Goal: Information Seeking & Learning: Learn about a topic

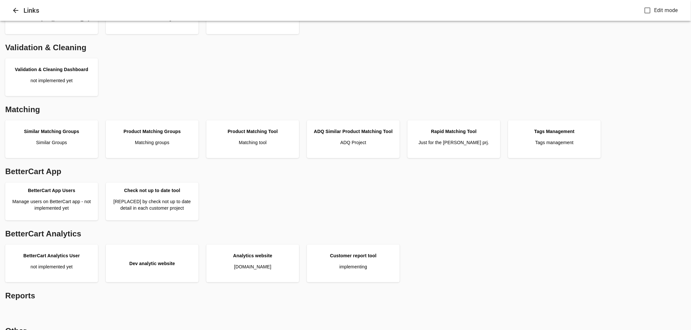
scroll to position [109, 0]
click at [366, 271] on link "Customer report tool implementing" at bounding box center [352, 263] width 87 height 33
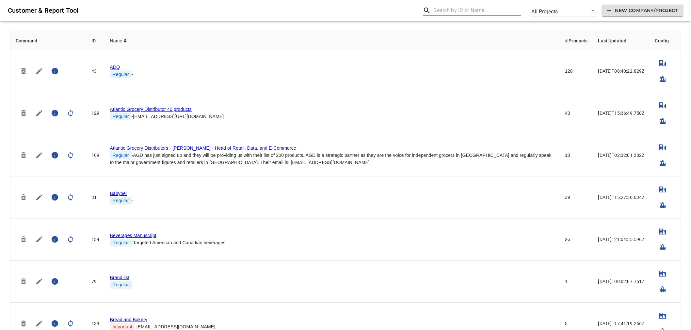
click at [451, 10] on input "text" at bounding box center [476, 10] width 87 height 10
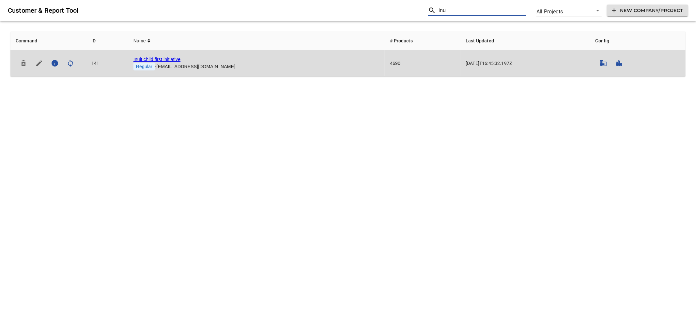
type input "inu"
click at [167, 58] on link "Inuit child first initiative" at bounding box center [156, 59] width 47 height 5
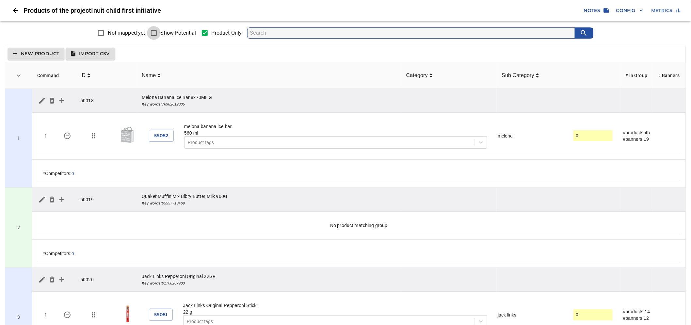
click at [157, 37] on input "Show Potential" at bounding box center [154, 33] width 14 height 14
checkbox input "true"
click at [157, 32] on input "Show Potential" at bounding box center [154, 33] width 14 height 14
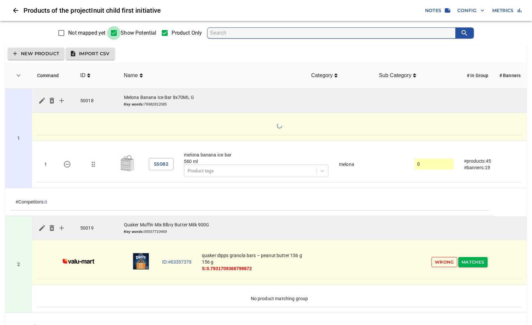
drag, startPoint x: 569, startPoint y: 83, endPoint x: 117, endPoint y: 36, distance: 454.5
click at [117, 36] on input "Show Potential" at bounding box center [114, 33] width 14 height 14
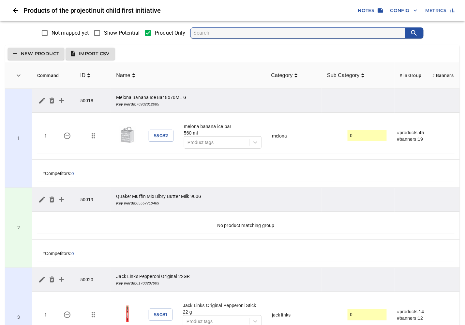
click at [102, 33] on input "Show Potential" at bounding box center [97, 33] width 14 height 14
checkbox input "true"
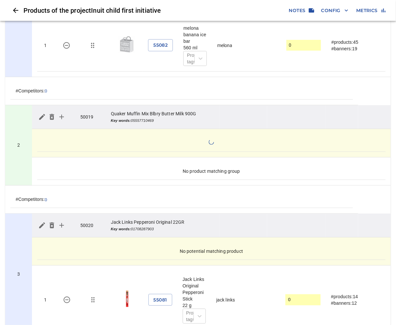
scroll to position [145, 0]
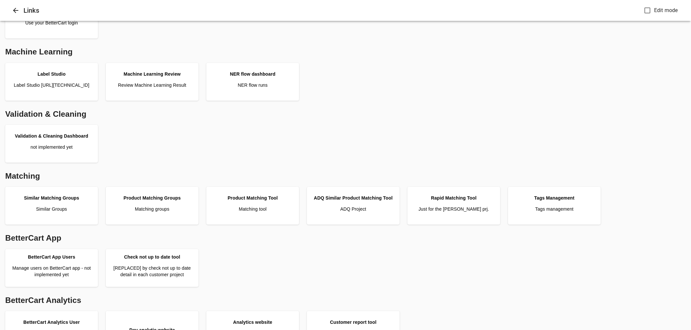
scroll to position [109, 0]
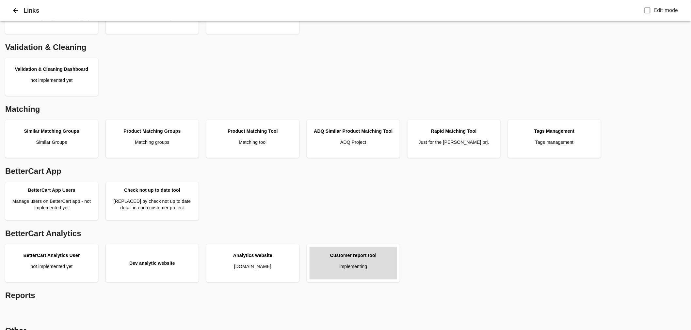
click at [378, 258] on link "Customer report tool implementing" at bounding box center [352, 263] width 87 height 33
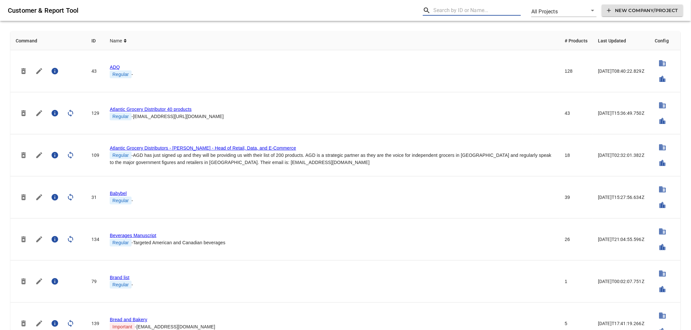
click at [435, 8] on input "text" at bounding box center [476, 10] width 87 height 10
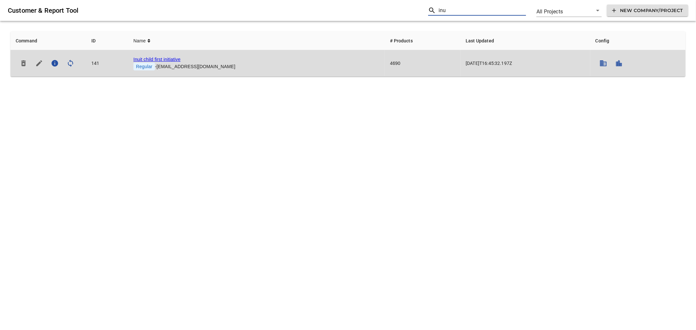
type input "inu"
click at [165, 58] on link "Inuit child first initiative" at bounding box center [156, 59] width 47 height 5
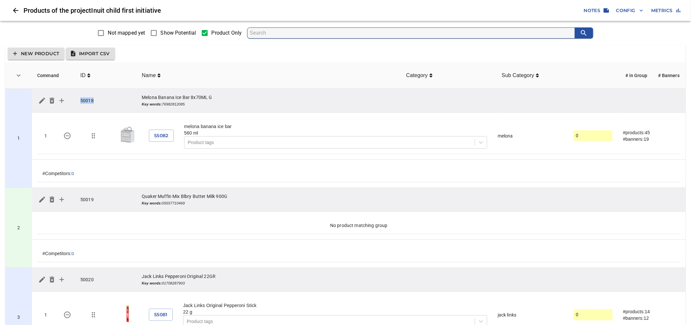
drag, startPoint x: 94, startPoint y: 100, endPoint x: 81, endPoint y: 100, distance: 13.1
click at [81, 100] on td "50018" at bounding box center [105, 101] width 61 height 24
copy td "50018"
drag, startPoint x: 164, startPoint y: 30, endPoint x: 169, endPoint y: 41, distance: 12.4
click at [164, 30] on span "Show Potential" at bounding box center [179, 33] width 36 height 8
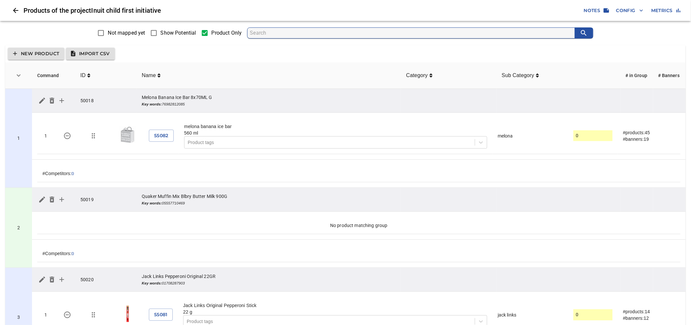
click at [161, 30] on input "Show Potential" at bounding box center [154, 33] width 14 height 14
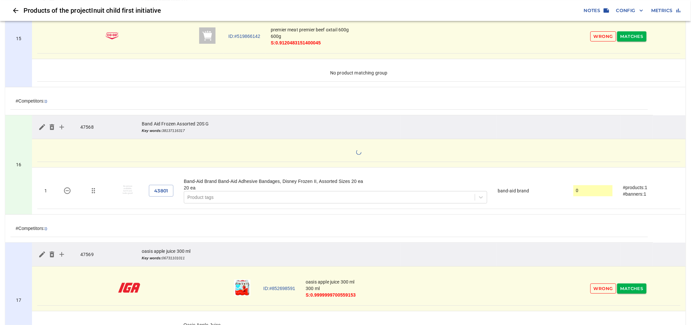
scroll to position [1886, 0]
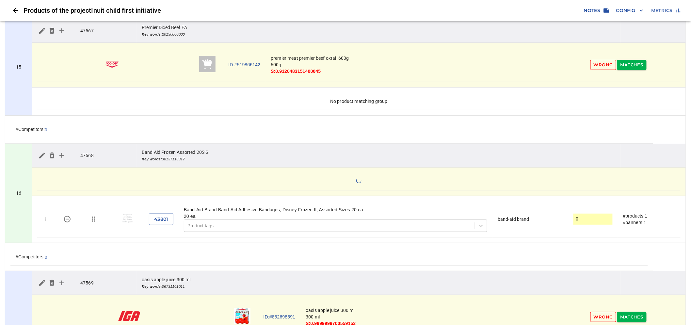
click at [89, 157] on td "47568" at bounding box center [105, 156] width 61 height 24
click at [85, 155] on td "47568" at bounding box center [105, 156] width 61 height 24
click at [84, 155] on td "47568" at bounding box center [105, 156] width 61 height 24
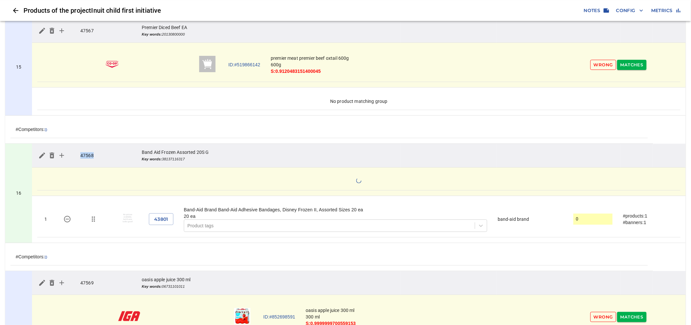
copy td "47568"
click at [167, 103] on td "No product matching group" at bounding box center [358, 101] width 643 height 17
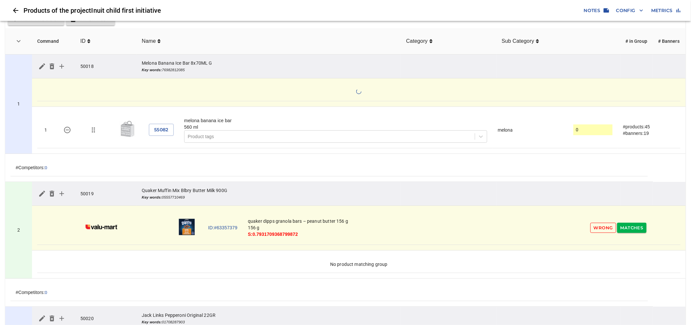
scroll to position [0, 0]
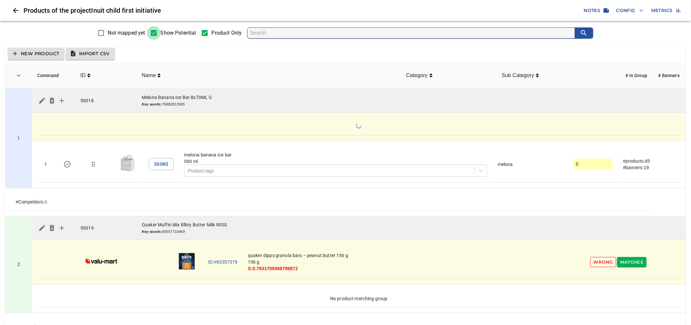
click at [152, 31] on input "Show Potential" at bounding box center [154, 33] width 14 height 14
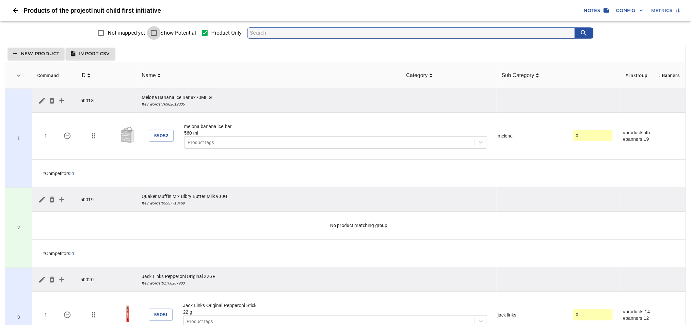
click at [157, 35] on input "Show Potential" at bounding box center [154, 33] width 14 height 14
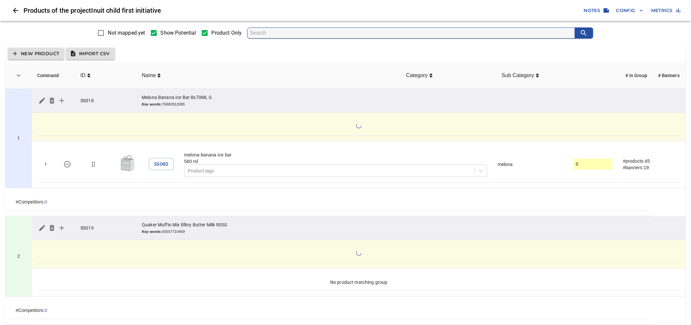
drag, startPoint x: 373, startPoint y: 132, endPoint x: 335, endPoint y: 162, distance: 48.6
click at [335, 162] on div "560 ml" at bounding box center [335, 161] width 303 height 7
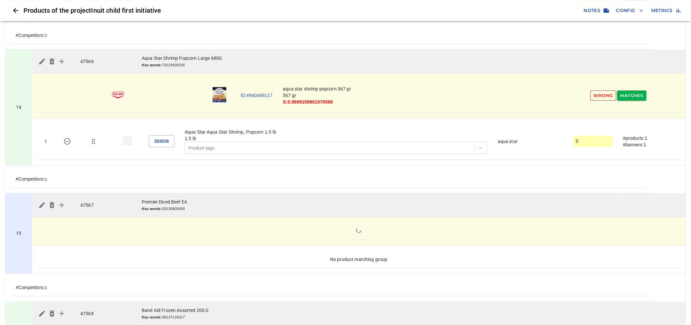
scroll to position [1741, 0]
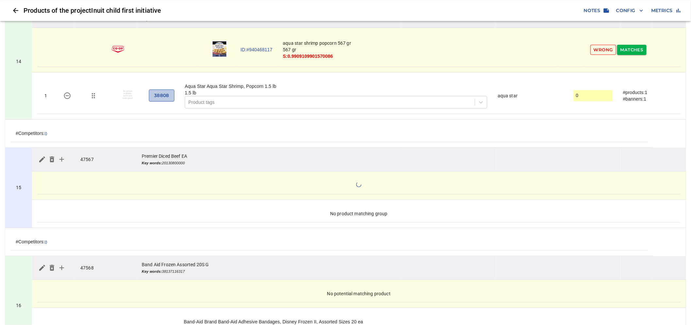
click at [169, 96] on span "38808" at bounding box center [161, 95] width 15 height 8
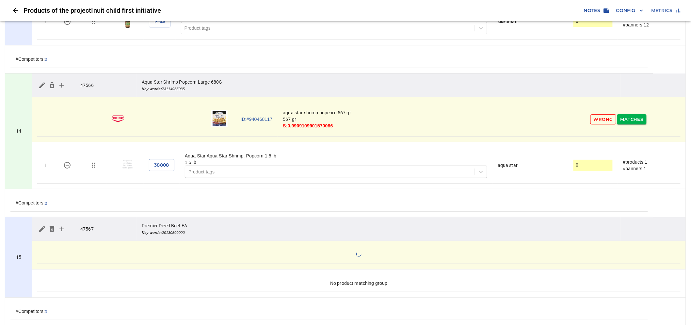
scroll to position [1668, 0]
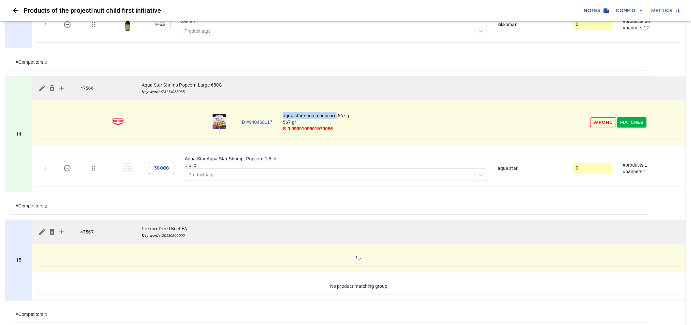
drag, startPoint x: 337, startPoint y: 117, endPoint x: 283, endPoint y: 116, distance: 53.5
click at [283, 116] on td "aqua star shrimp popcorn 567 gr 567 gr S: 0.9909109901570086" at bounding box center [417, 122] width 281 height 34
copy td "aqua star shrimp popcorn"
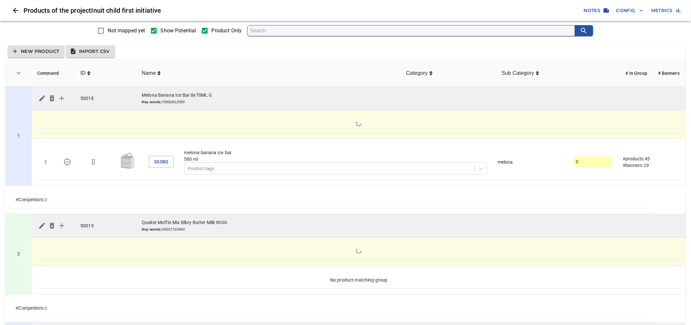
scroll to position [0, 0]
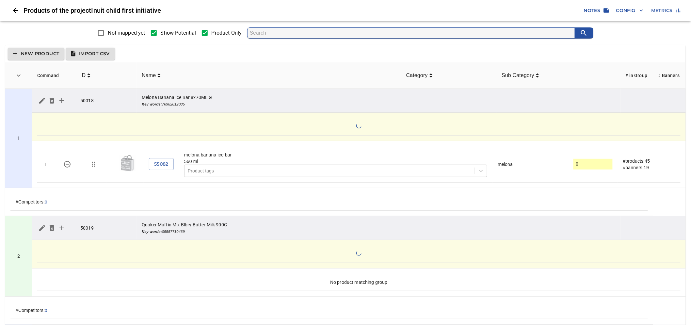
click at [170, 34] on span "Show Potential" at bounding box center [179, 33] width 36 height 8
click at [161, 34] on input "Show Potential" at bounding box center [154, 33] width 14 height 14
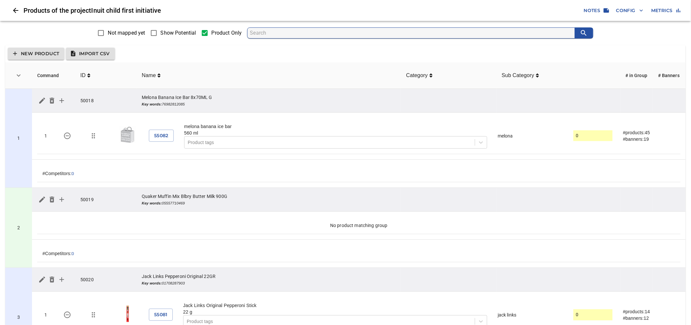
click at [170, 34] on span "Show Potential" at bounding box center [179, 33] width 36 height 8
click at [161, 34] on input "Show Potential" at bounding box center [154, 33] width 14 height 14
checkbox input "true"
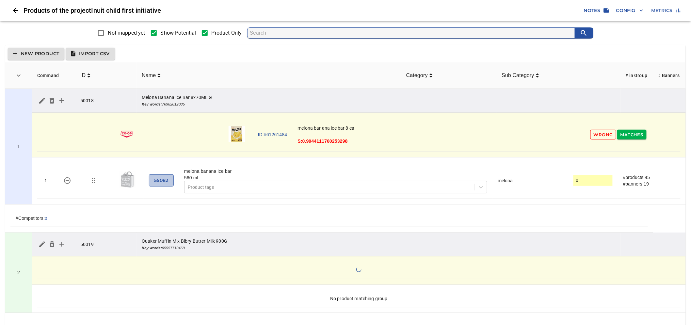
click at [168, 181] on span "55082" at bounding box center [161, 180] width 14 height 8
click at [279, 134] on link "ID:#61261484" at bounding box center [272, 134] width 29 height 7
click at [273, 132] on link "ID:#61261484" at bounding box center [272, 134] width 29 height 7
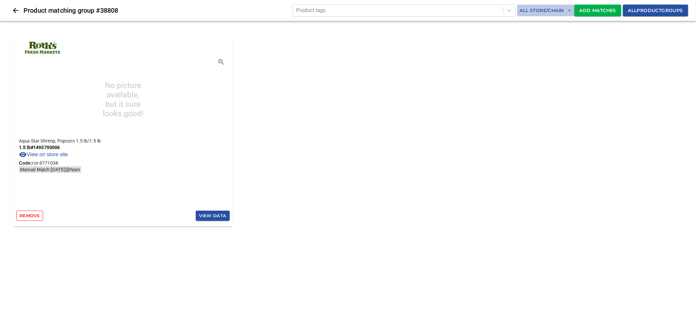
click at [523, 11] on span "All Store/Chain" at bounding box center [546, 11] width 52 height 8
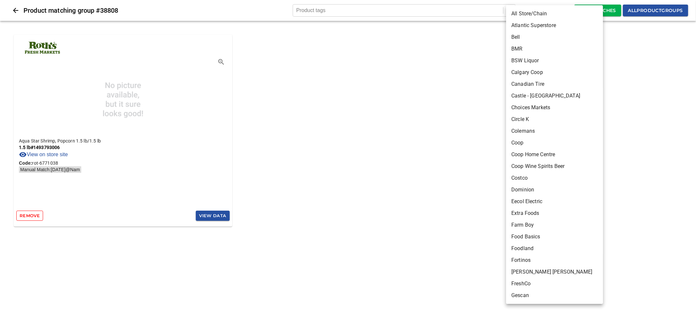
click at [611, 11] on div at bounding box center [348, 165] width 696 height 330
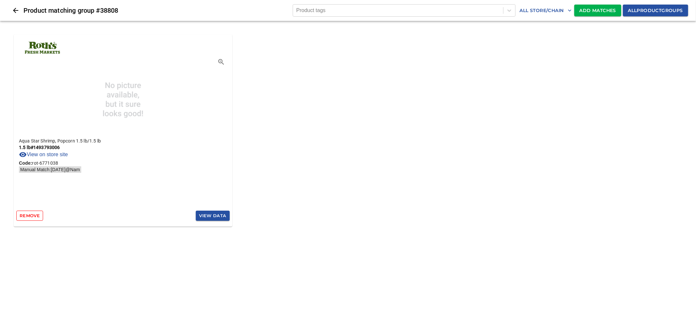
click at [593, 8] on span "Add Matches" at bounding box center [598, 11] width 37 height 8
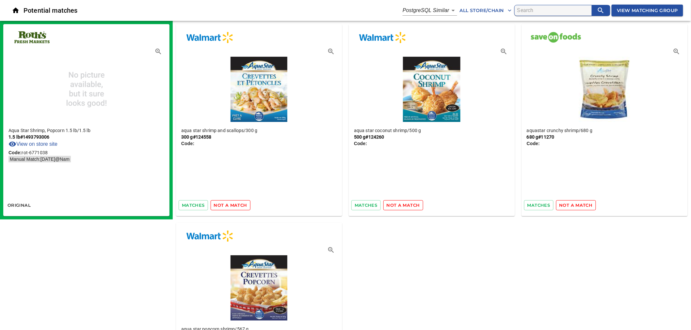
paste input "aqua star shrimp popcorn"
type input "aqua star shrimp popcorn"
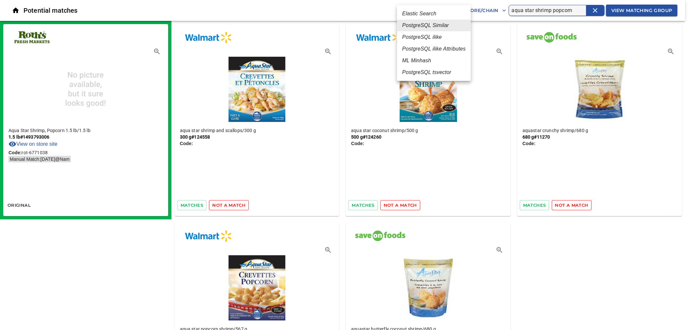
click at [448, 10] on body "tspan{white-space:pre} Potential matches PostgreSQL Similar 2 All Store/Chain a…" at bounding box center [345, 209] width 691 height 418
click at [430, 37] on em "PostgreSQL ilike" at bounding box center [421, 37] width 39 height 8
type input "4"
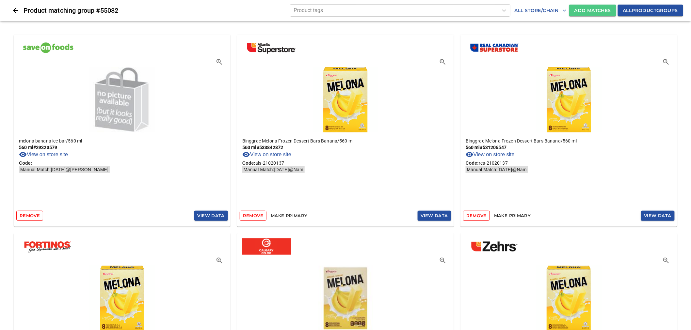
click at [578, 12] on span "Add Matches" at bounding box center [592, 11] width 37 height 8
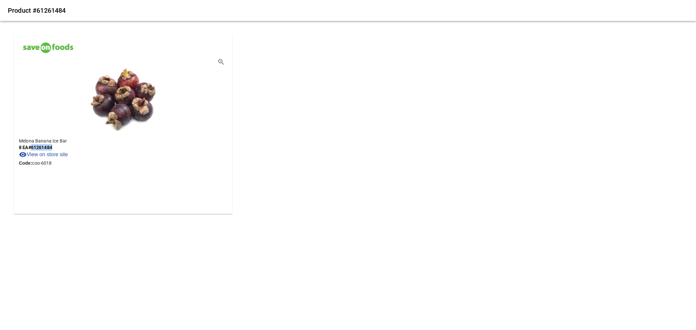
drag, startPoint x: 55, startPoint y: 149, endPoint x: 34, endPoint y: 147, distance: 21.3
click at [34, 147] on p "8 EA # 61261484" at bounding box center [123, 147] width 208 height 7
copy p "61261484"
click at [51, 155] on link "View on store site" at bounding box center [43, 155] width 49 height 8
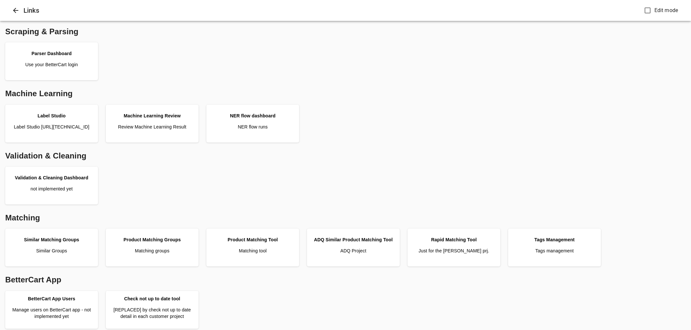
scroll to position [109, 0]
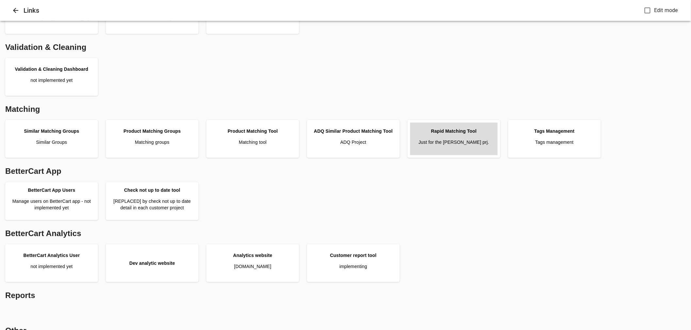
click at [468, 148] on link "Rapid Matching Tool Just for the [PERSON_NAME] prj." at bounding box center [453, 139] width 87 height 33
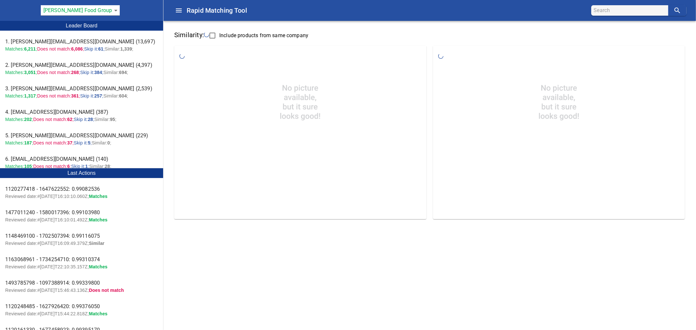
click at [98, 14] on body "tspan{white-space:pre} Rapid Matching Tool Pattison Food Group 128 Leader Board…" at bounding box center [348, 115] width 696 height 230
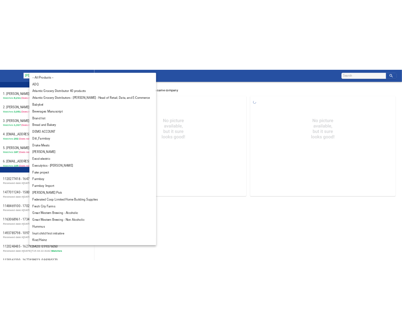
scroll to position [235, 0]
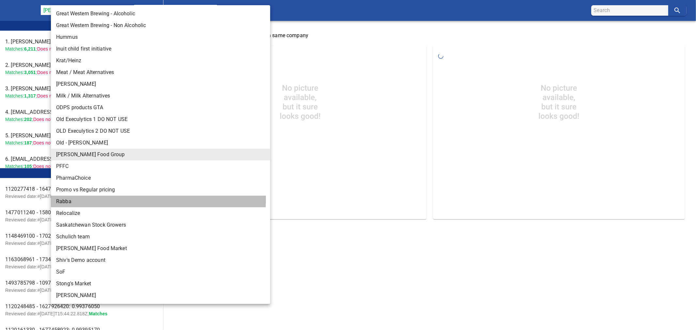
click at [80, 198] on li "Rabba" at bounding box center [163, 202] width 225 height 12
type input "142"
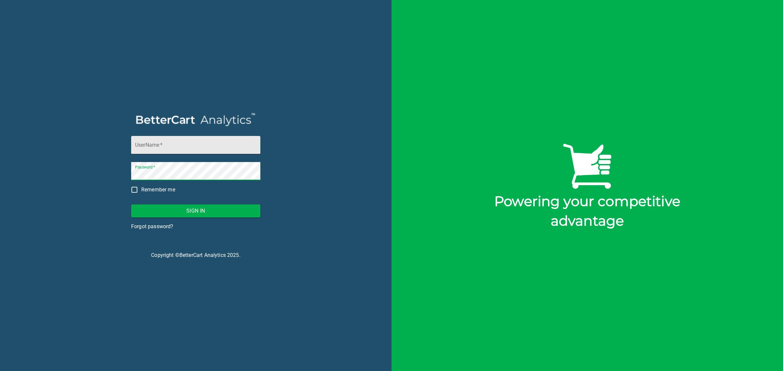
click at [181, 152] on input "UserName   *" at bounding box center [195, 145] width 129 height 18
click at [194, 149] on input "UserName   *" at bounding box center [195, 145] width 129 height 18
type input "execulytics@bettercart.ca"
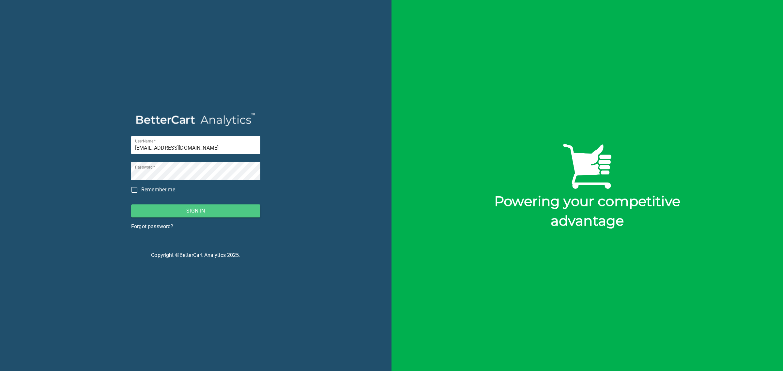
click at [205, 213] on span "Sign In" at bounding box center [195, 211] width 119 height 9
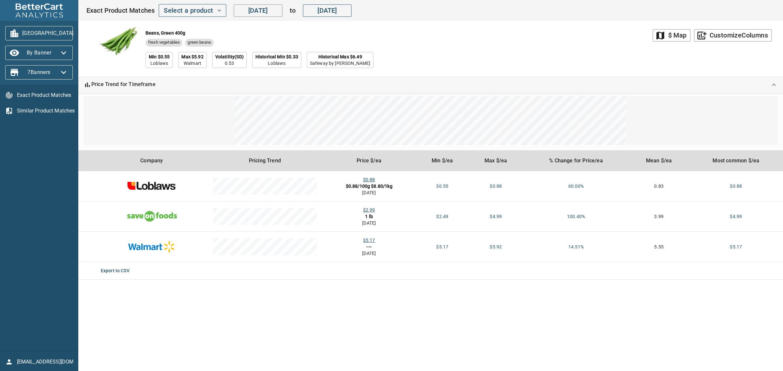
click at [263, 9] on input "[DATE]" at bounding box center [258, 10] width 49 height 13
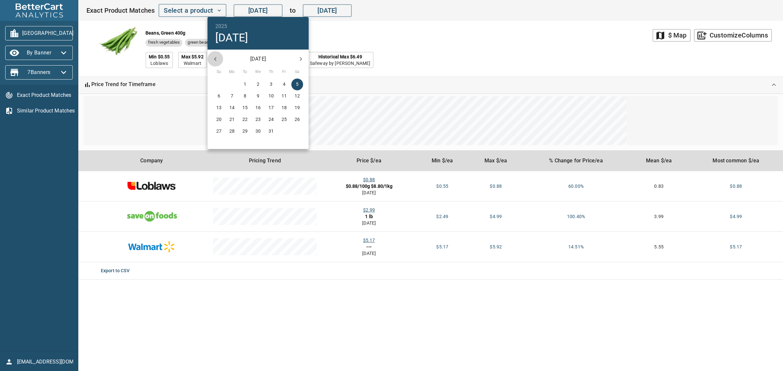
click at [216, 59] on icon "button" at bounding box center [216, 59] width 8 height 8
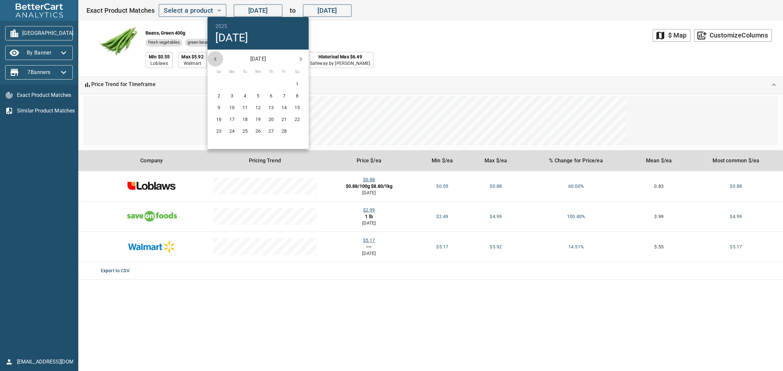
click at [216, 59] on icon "button" at bounding box center [216, 59] width 8 height 8
click at [340, 296] on div at bounding box center [391, 185] width 783 height 371
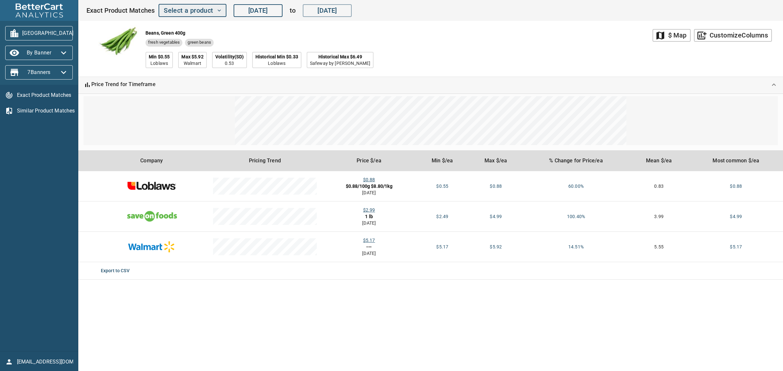
click at [196, 13] on span "Select a product" at bounding box center [192, 10] width 57 height 11
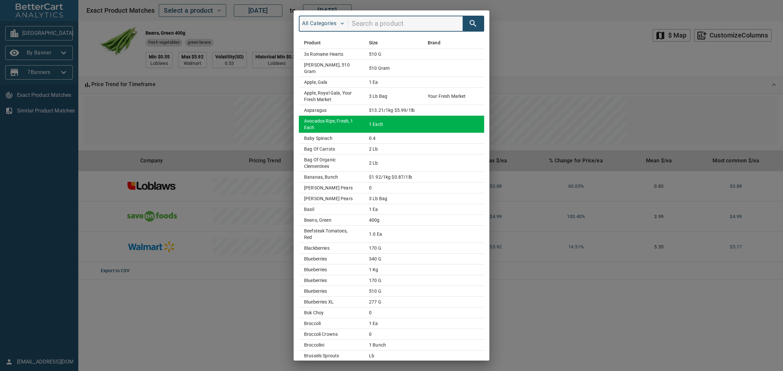
click at [333, 123] on td "Avocados Ripe, Fresh, 1 Each" at bounding box center [331, 124] width 65 height 17
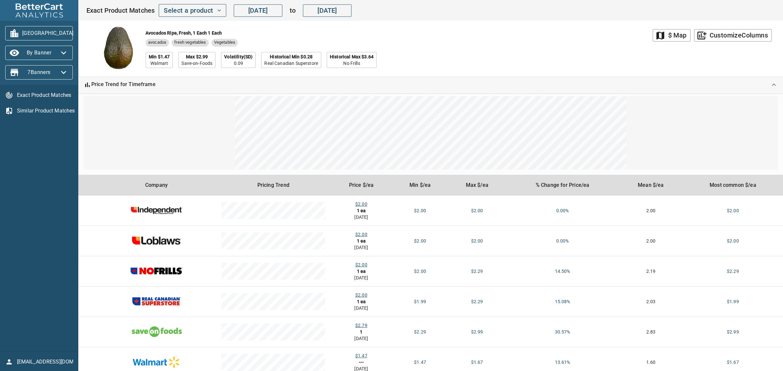
click at [44, 360] on span "execulytics@bettercart.ca" at bounding box center [45, 362] width 56 height 8
click at [35, 356] on li "Sign Out" at bounding box center [52, 358] width 94 height 12
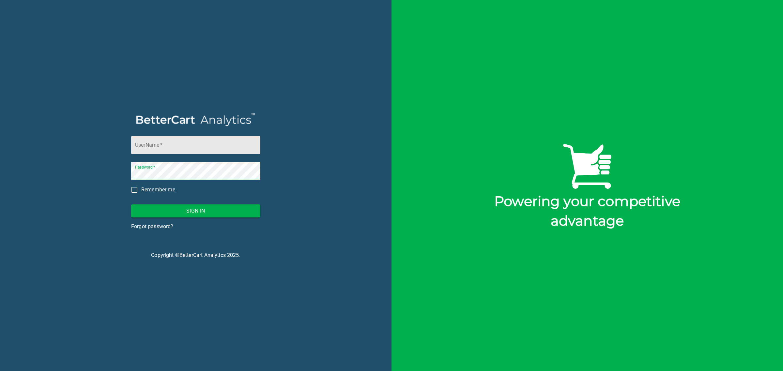
click at [203, 150] on input "UserName   *" at bounding box center [195, 145] width 129 height 18
type input "storck@bettercart.ca"
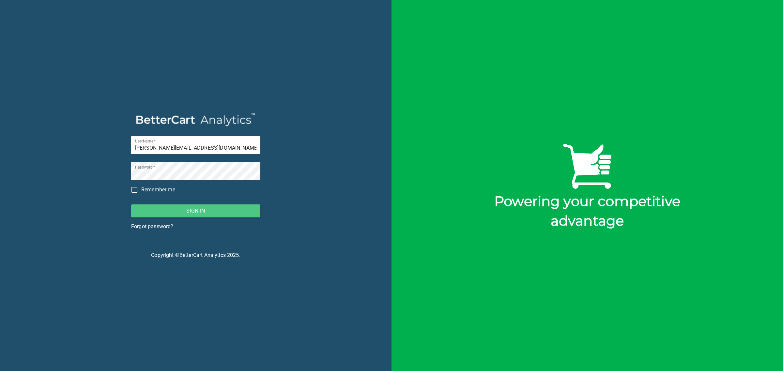
click at [212, 209] on span "Sign In" at bounding box center [195, 211] width 119 height 9
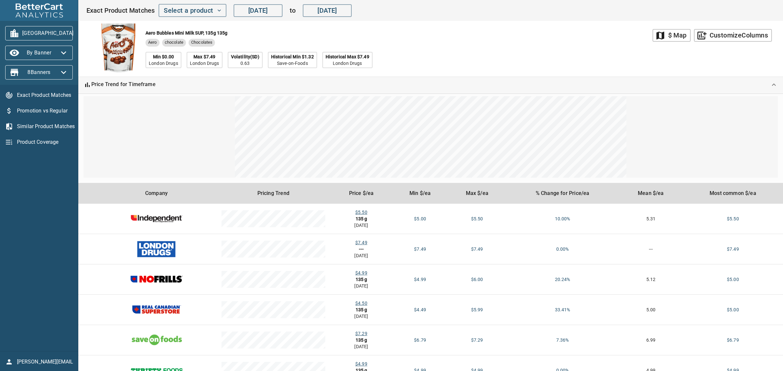
click at [45, 144] on span "Product Coverage" at bounding box center [45, 142] width 56 height 8
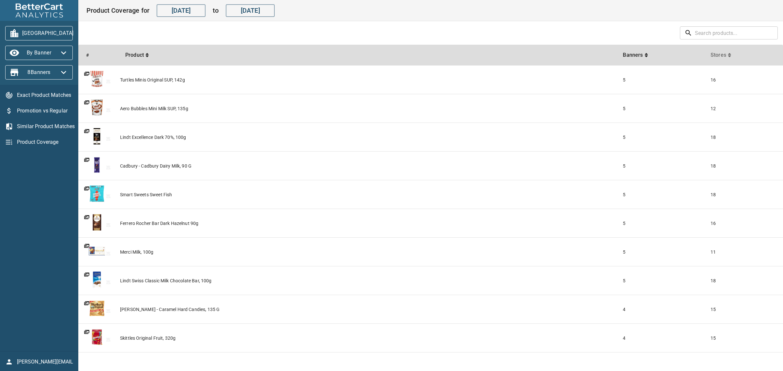
click at [728, 55] on icon "sticky table" at bounding box center [729, 55] width 3 height 5
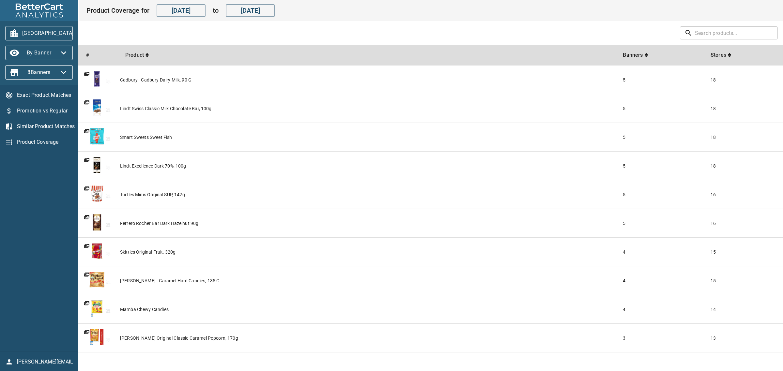
click at [164, 80] on div "Cadbury - Cadbury Dairy Milk, 90 g" at bounding box center [369, 80] width 498 height 7
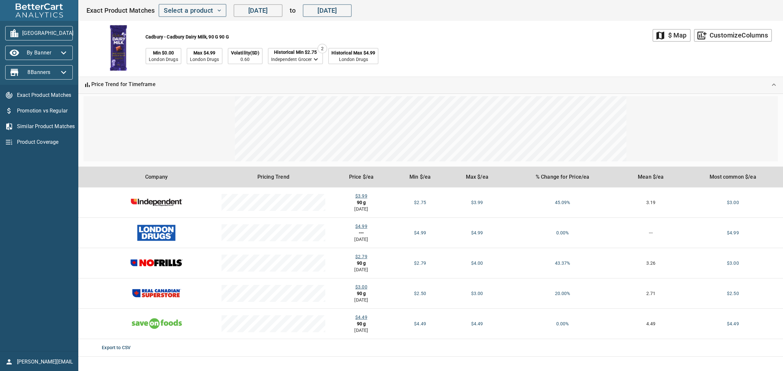
click at [270, 13] on input "[DATE]" at bounding box center [258, 10] width 49 height 13
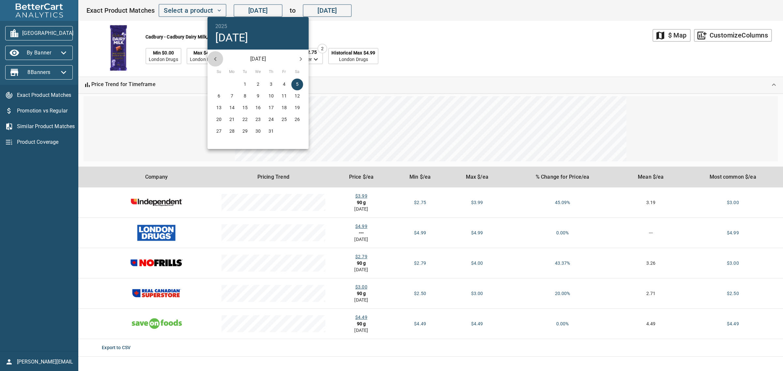
click at [213, 58] on icon "button" at bounding box center [216, 59] width 8 height 8
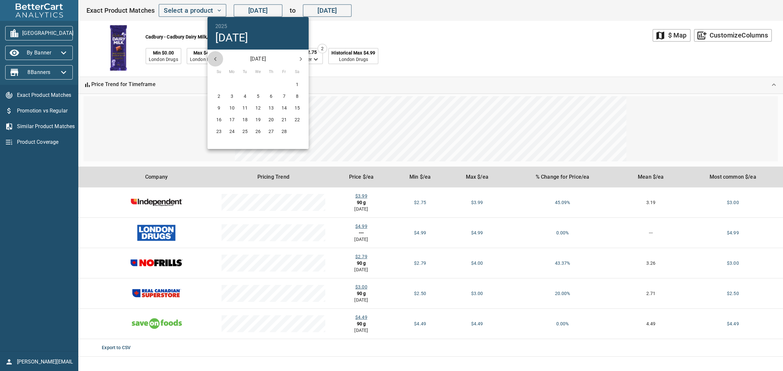
click at [213, 58] on icon "button" at bounding box center [216, 59] width 8 height 8
click at [213, 58] on div "October 2024 November 2024 December 2024" at bounding box center [258, 59] width 101 height 16
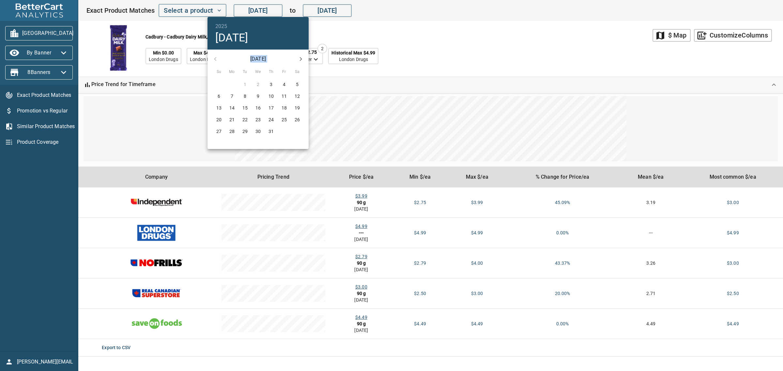
click at [213, 58] on div "October 2024 November 2024 December 2024" at bounding box center [258, 59] width 101 height 16
click at [213, 58] on div "[DATE]" at bounding box center [258, 59] width 101 height 16
click at [269, 84] on span "3" at bounding box center [271, 84] width 12 height 7
type input "[DATE]"
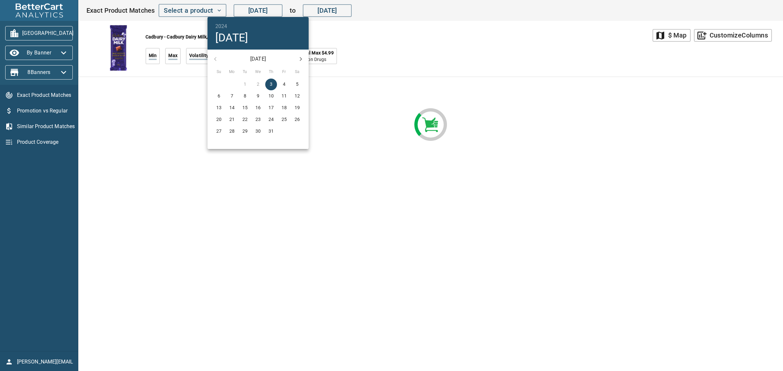
click at [409, 44] on div at bounding box center [391, 185] width 783 height 371
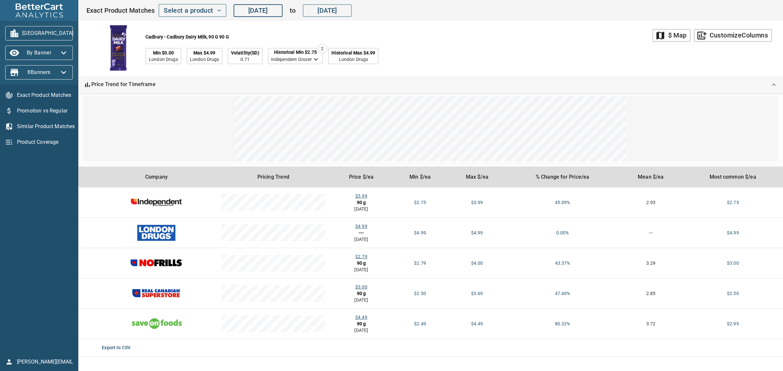
click at [34, 108] on span "Promotion vs Regular" at bounding box center [45, 111] width 56 height 8
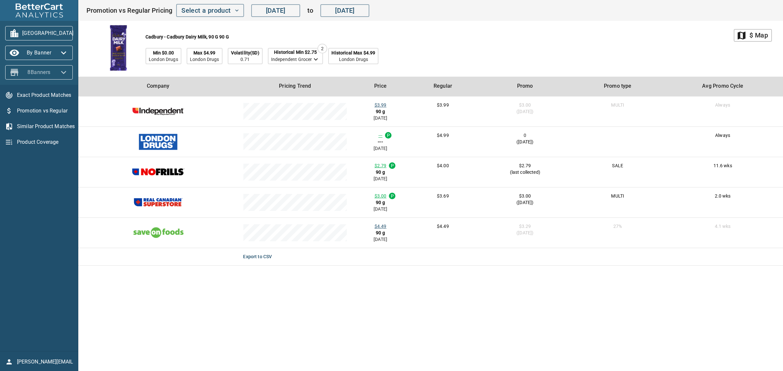
click at [63, 70] on icon "button" at bounding box center [63, 72] width 10 height 10
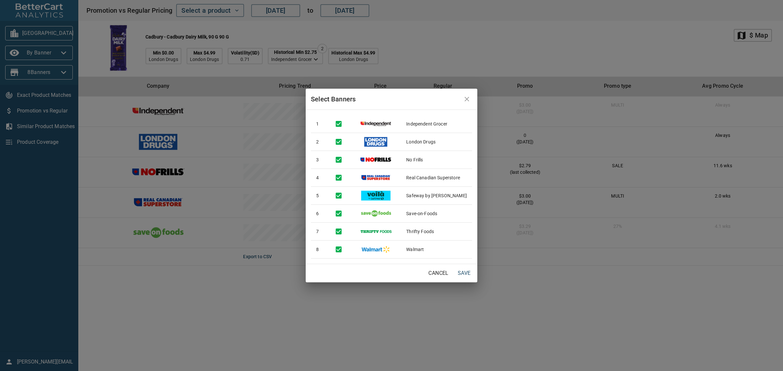
click at [433, 271] on span "Cancel" at bounding box center [439, 273] width 20 height 9
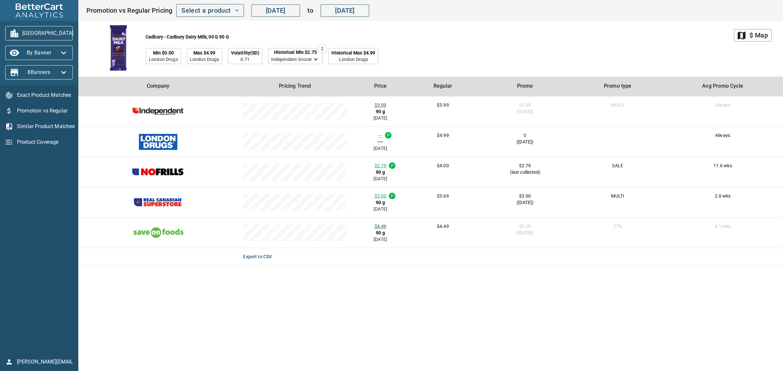
click at [66, 49] on icon "button" at bounding box center [63, 53] width 10 height 10
click at [24, 65] on li "By Store" at bounding box center [22, 65] width 34 height 12
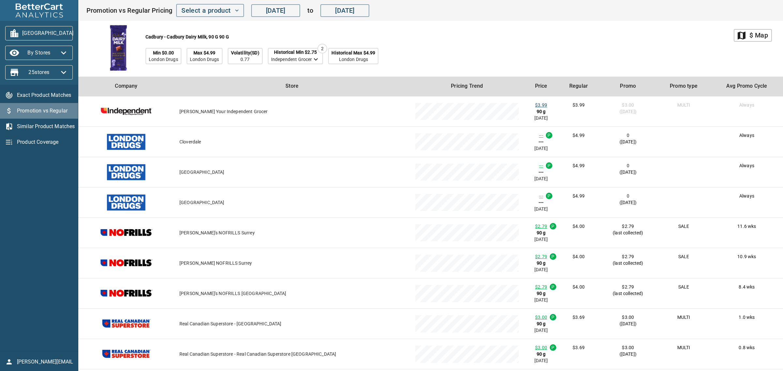
click at [43, 110] on span "Promotion vs Regular" at bounding box center [45, 111] width 56 height 8
click at [45, 125] on span "Similar Product Matches" at bounding box center [45, 127] width 56 height 8
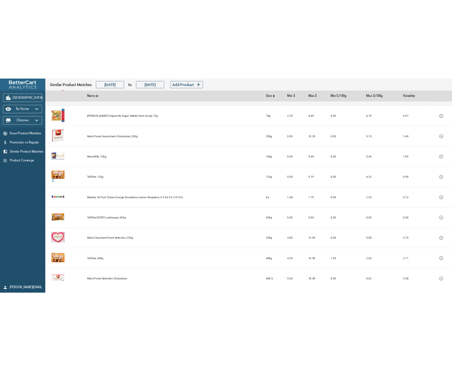
scroll to position [113, 0]
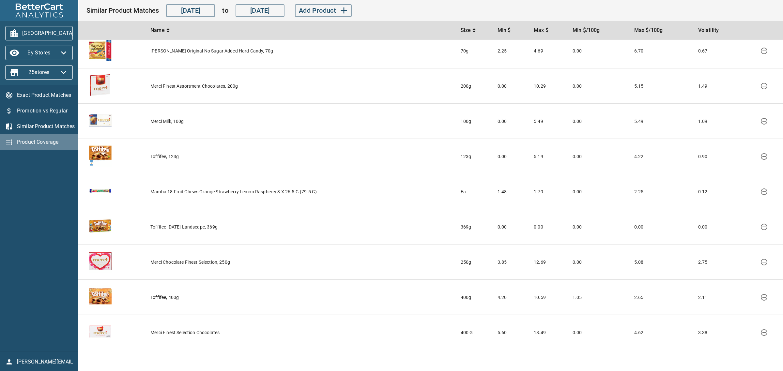
click at [46, 140] on span "Product Coverage" at bounding box center [45, 142] width 56 height 8
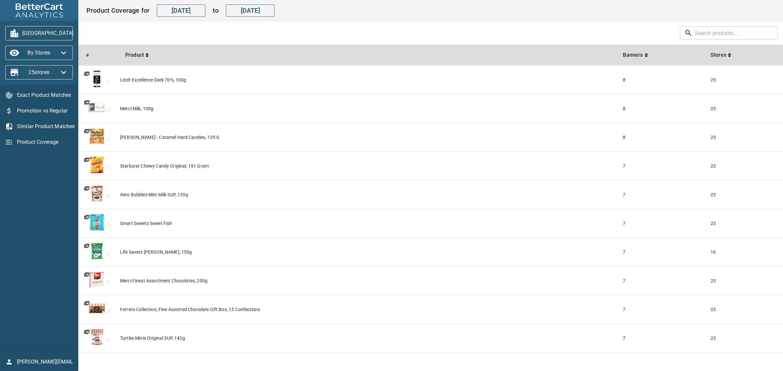
click at [154, 78] on div "Lindt Excellence Dark 70%, 100g" at bounding box center [369, 80] width 498 height 7
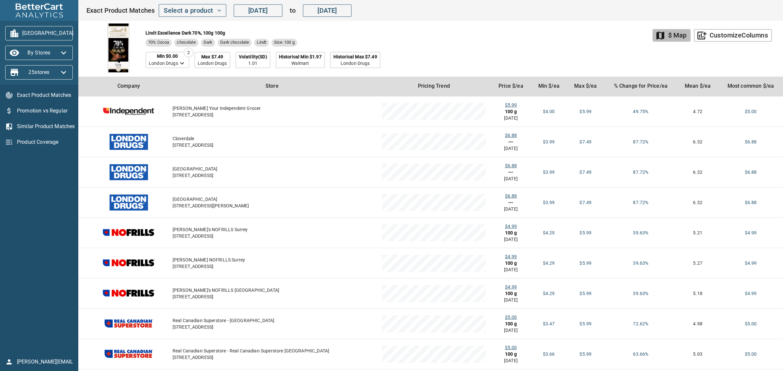
click at [668, 34] on div "$ Map" at bounding box center [677, 35] width 19 height 11
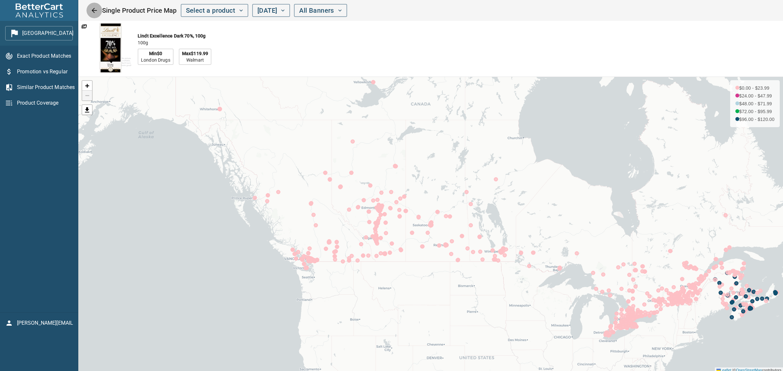
click at [92, 10] on icon "Close" at bounding box center [94, 10] width 5 height 5
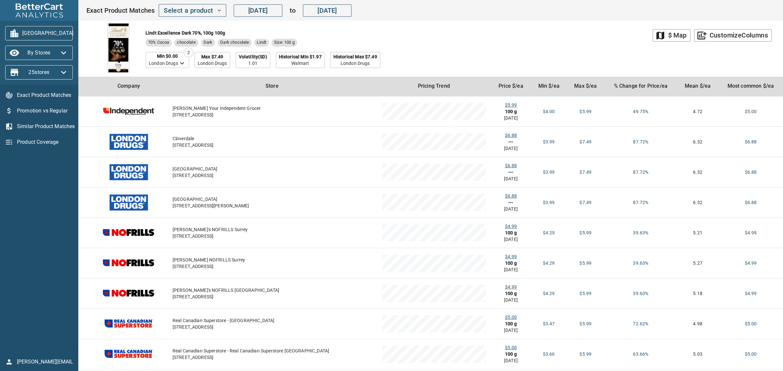
click at [49, 363] on span "storck@bettercart.ca" at bounding box center [45, 362] width 56 height 8
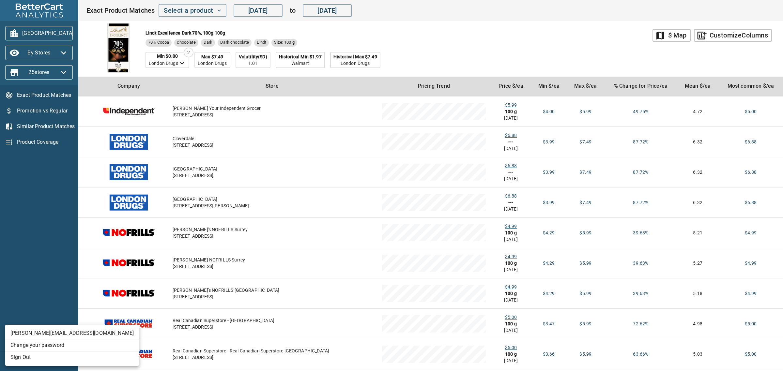
click at [37, 358] on li "Sign Out" at bounding box center [72, 358] width 134 height 12
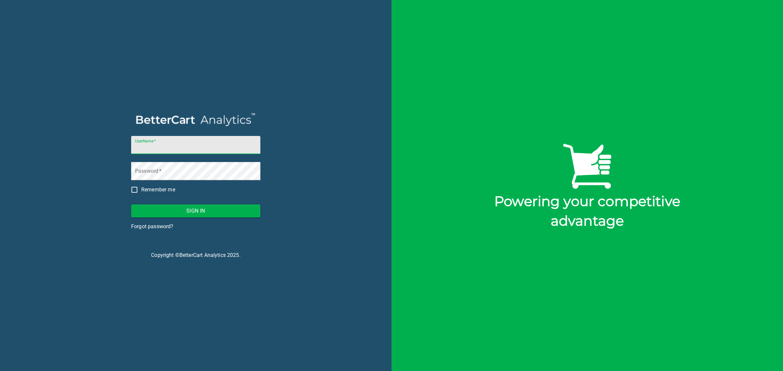
click at [204, 149] on input "UserName   *" at bounding box center [195, 145] width 129 height 18
type input "[EMAIL_ADDRESS][DOMAIN_NAME]"
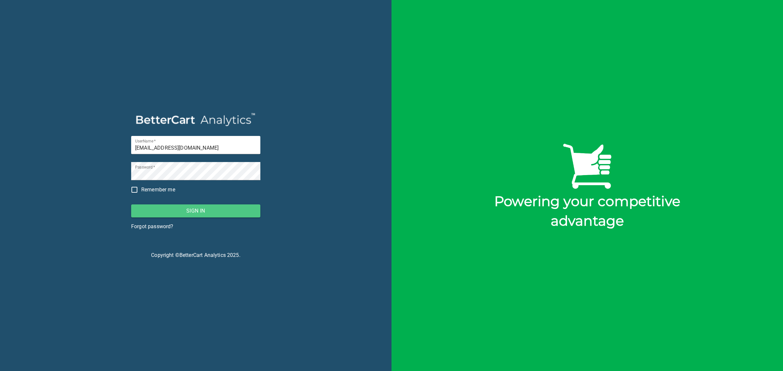
click at [206, 210] on span "Sign In" at bounding box center [195, 211] width 119 height 9
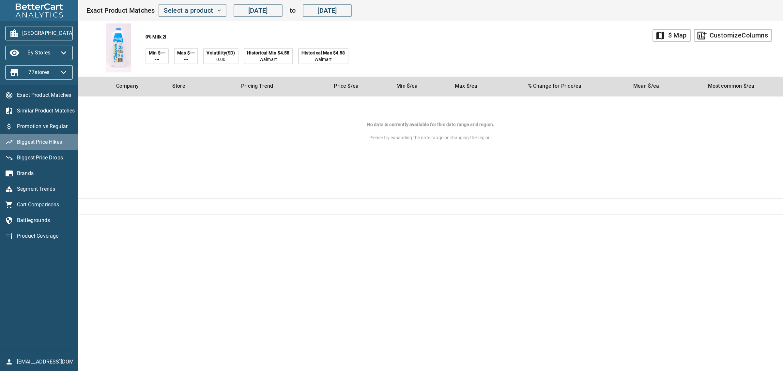
click at [49, 142] on span "Biggest Price Hikes" at bounding box center [45, 142] width 56 height 8
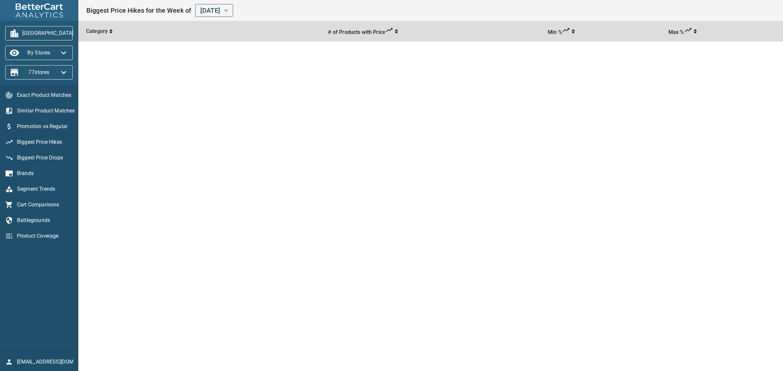
click at [30, 172] on span "Brands" at bounding box center [45, 174] width 56 height 8
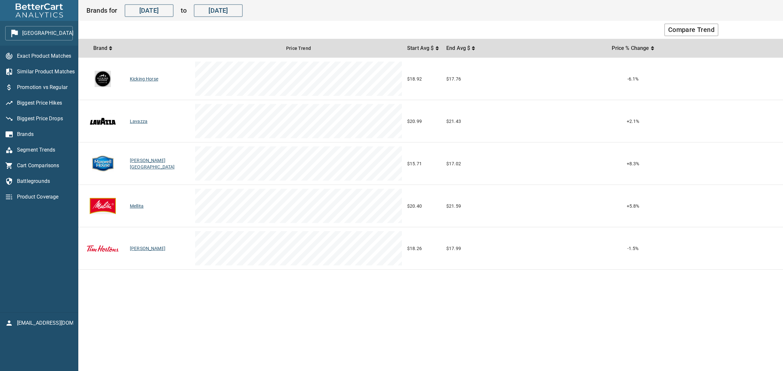
click at [40, 149] on span "Segment Trends" at bounding box center [45, 150] width 56 height 8
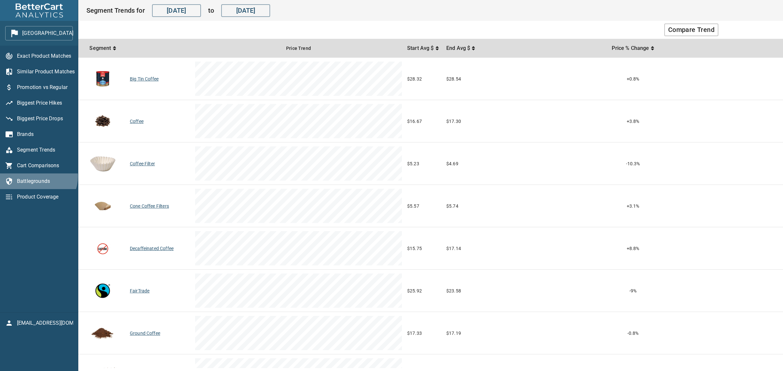
click at [38, 177] on div "Battlegrounds" at bounding box center [39, 182] width 78 height 16
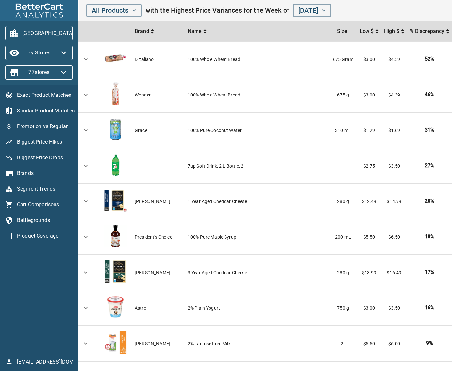
click at [33, 236] on span "Product Coverage" at bounding box center [45, 236] width 56 height 8
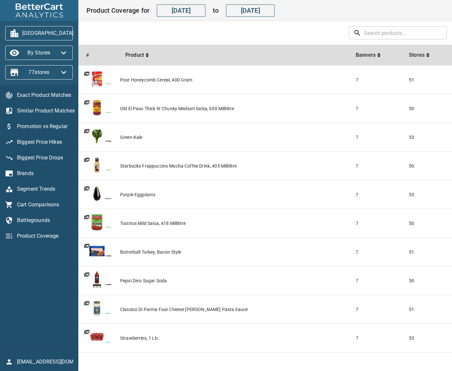
click at [144, 79] on div "Post Honeycomb Cereal, 400 Gram" at bounding box center [235, 80] width 230 height 7
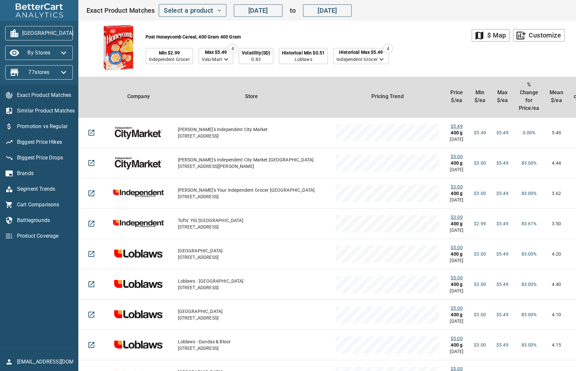
click at [39, 92] on span "Exact Product Matches" at bounding box center [45, 95] width 56 height 8
click at [263, 8] on input "[DATE]" at bounding box center [258, 10] width 49 height 13
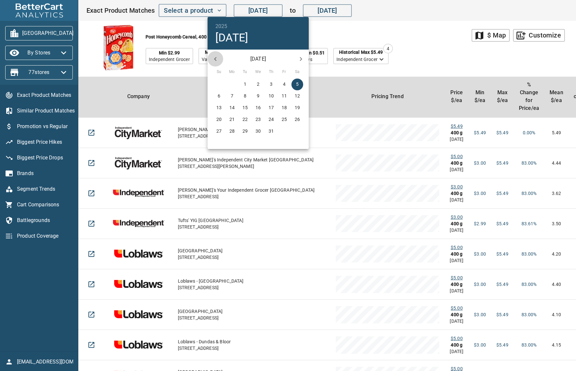
click at [215, 57] on icon "button" at bounding box center [216, 59] width 8 height 8
click at [216, 57] on icon "button" at bounding box center [216, 59] width 8 height 8
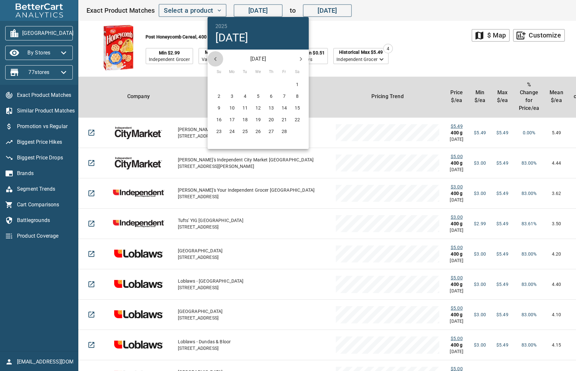
click at [216, 57] on icon "button" at bounding box center [216, 59] width 8 height 8
click at [216, 57] on div "[DATE]" at bounding box center [258, 59] width 101 height 16
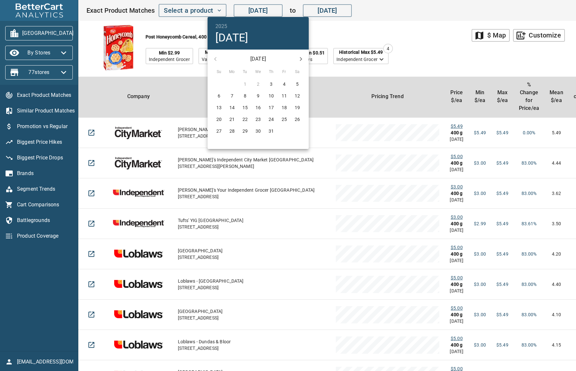
click at [270, 82] on p "3" at bounding box center [271, 84] width 3 height 7
type input "[DATE]"
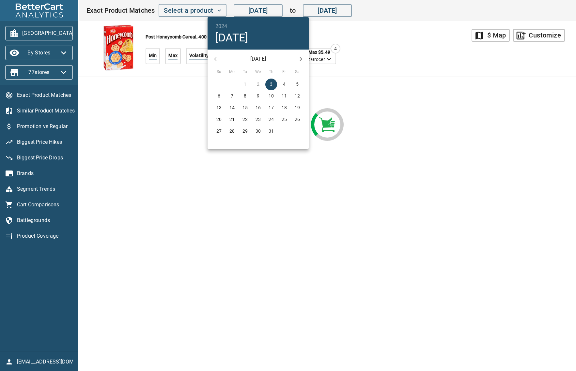
click at [367, 75] on div at bounding box center [288, 185] width 576 height 371
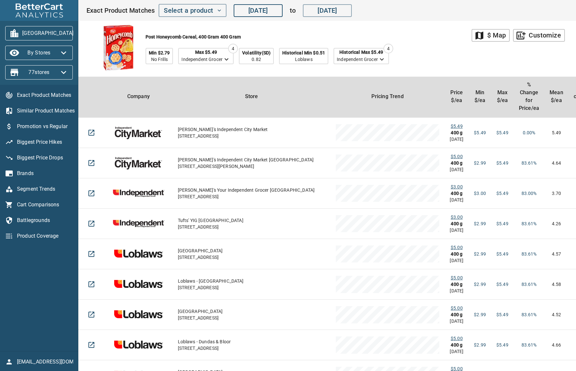
click at [53, 111] on span "Similar Product Matches" at bounding box center [45, 111] width 56 height 8
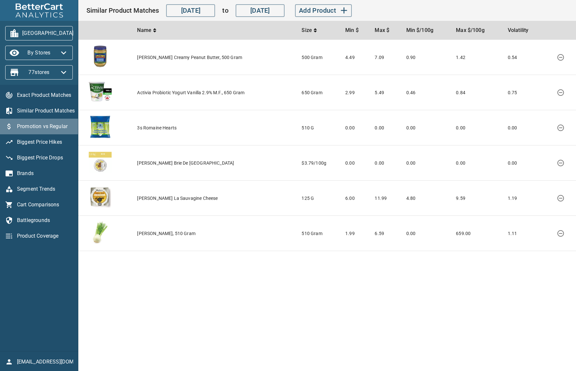
click at [53, 125] on span "Promotion vs Regular" at bounding box center [45, 127] width 56 height 8
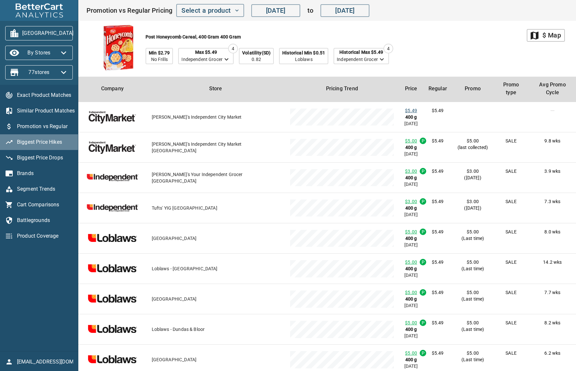
click at [52, 140] on span "Biggest Price Hikes" at bounding box center [45, 142] width 56 height 8
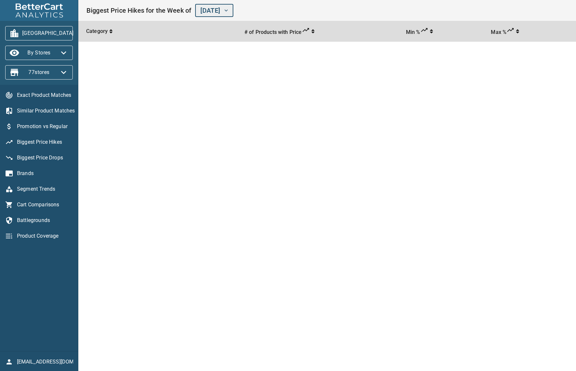
click at [224, 7] on span "[DATE]" at bounding box center [213, 10] width 27 height 11
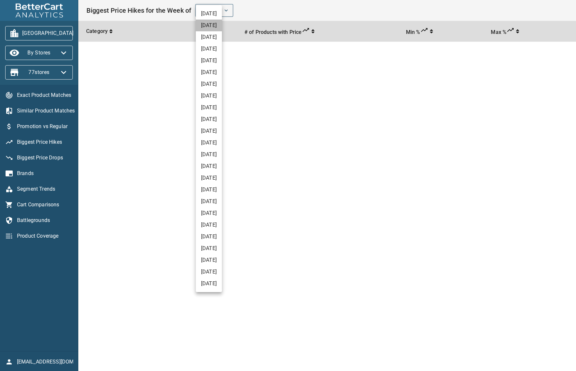
click at [222, 24] on li "[DATE]" at bounding box center [209, 26] width 26 height 12
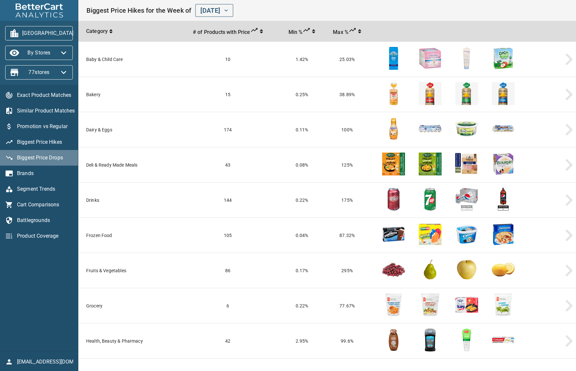
click at [41, 157] on span "Biggest Price Drops" at bounding box center [45, 158] width 56 height 8
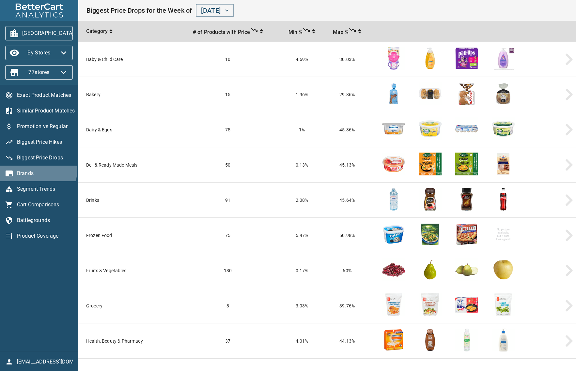
click at [32, 172] on span "Brands" at bounding box center [45, 174] width 56 height 8
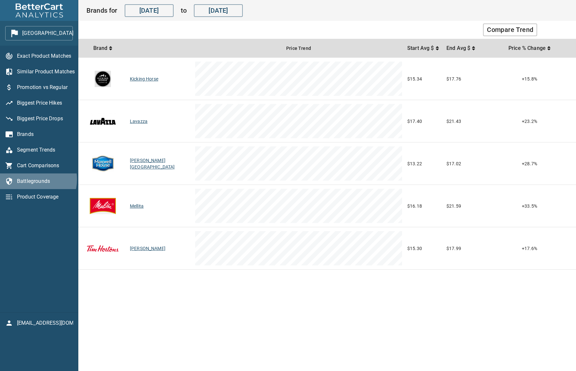
click at [34, 180] on span "Battlegrounds" at bounding box center [45, 182] width 56 height 8
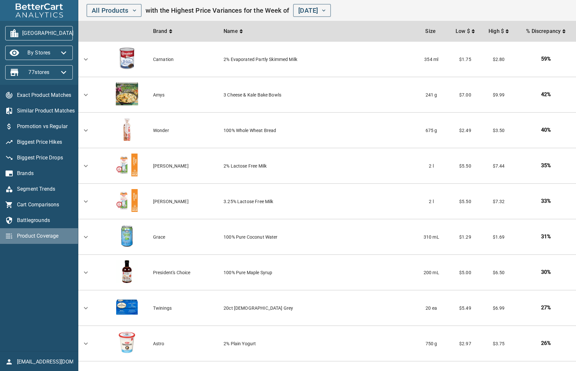
click at [49, 236] on span "Product Coverage" at bounding box center [45, 236] width 56 height 8
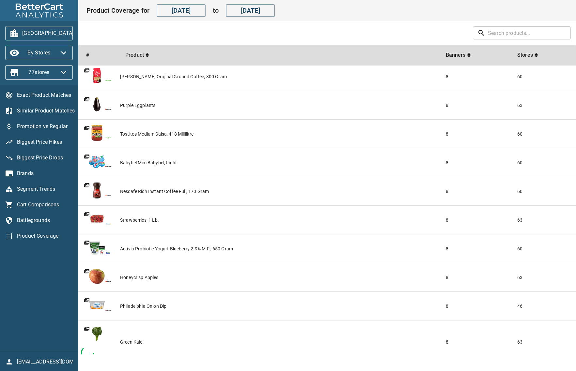
scroll to position [43, 0]
